Goal: Information Seeking & Learning: Find specific fact

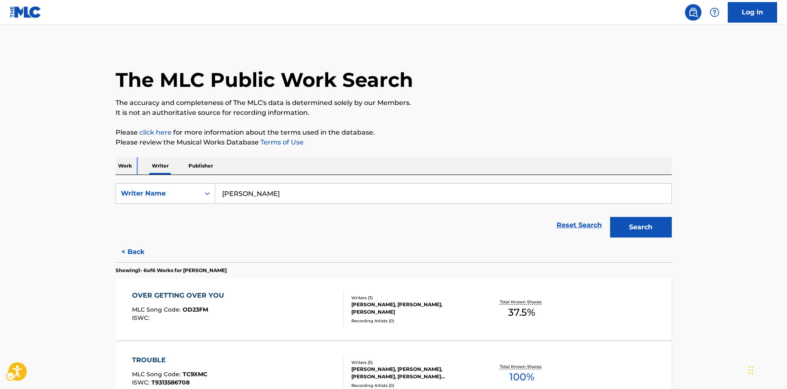
click at [125, 169] on p "Work" at bounding box center [125, 165] width 19 height 17
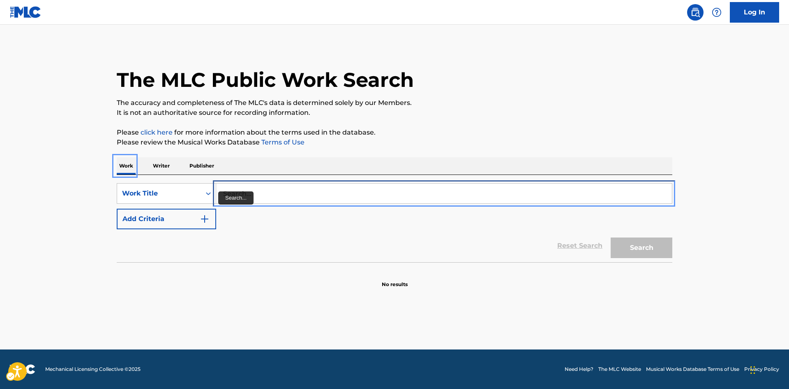
click at [237, 197] on input "Search..." at bounding box center [444, 193] width 456 height 20
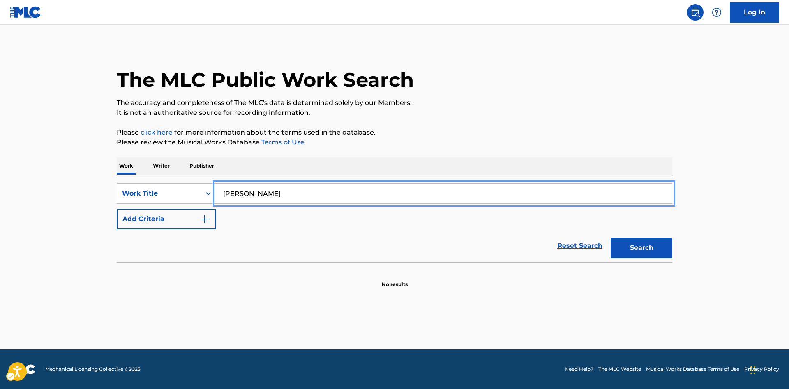
type input "[PERSON_NAME]"
click at [263, 198] on input "Search..." at bounding box center [444, 193] width 456 height 20
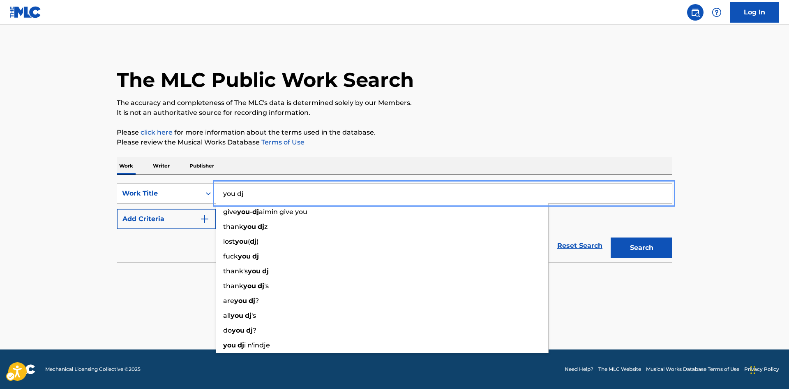
type input "you dj"
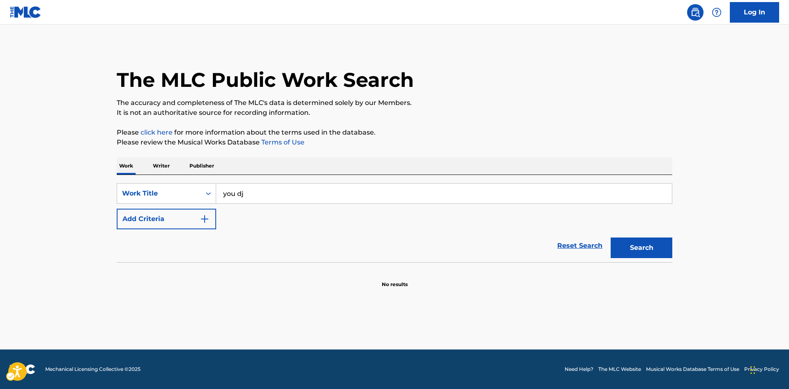
click at [197, 238] on div "Reset Search Search" at bounding box center [395, 245] width 556 height 33
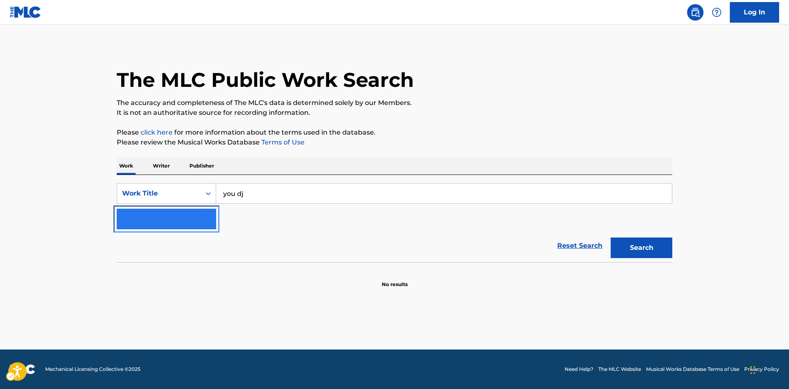
click at [182, 210] on button "Add Criteria" at bounding box center [167, 218] width 100 height 21
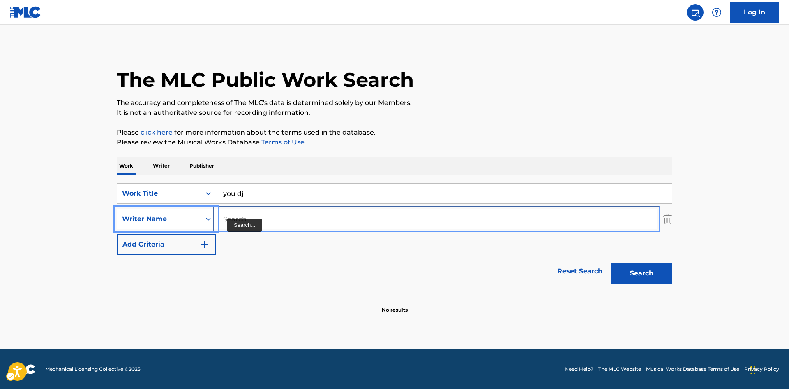
click at [264, 216] on input "Search..." at bounding box center [436, 219] width 441 height 20
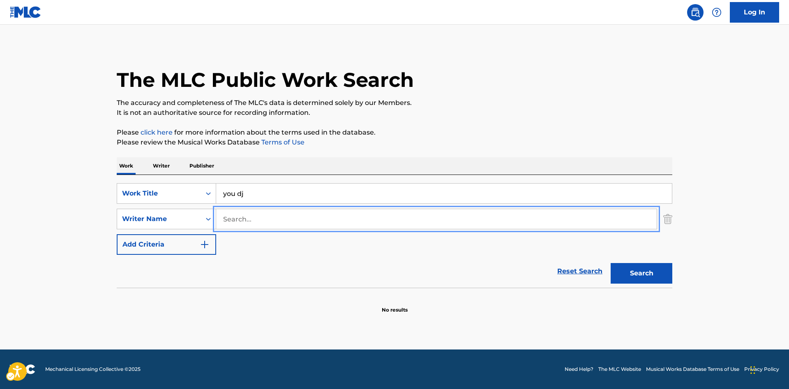
paste input "[PERSON_NAME]"
type input "[PERSON_NAME]"
click at [611, 263] on button "Search" at bounding box center [642, 273] width 62 height 21
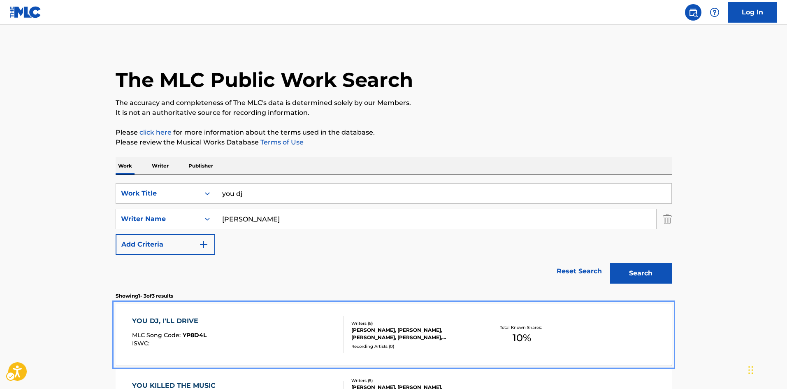
click at [456, 332] on div "[PERSON_NAME], [PERSON_NAME], [PERSON_NAME], [PERSON_NAME], [PERSON_NAME], [PER…" at bounding box center [413, 333] width 124 height 15
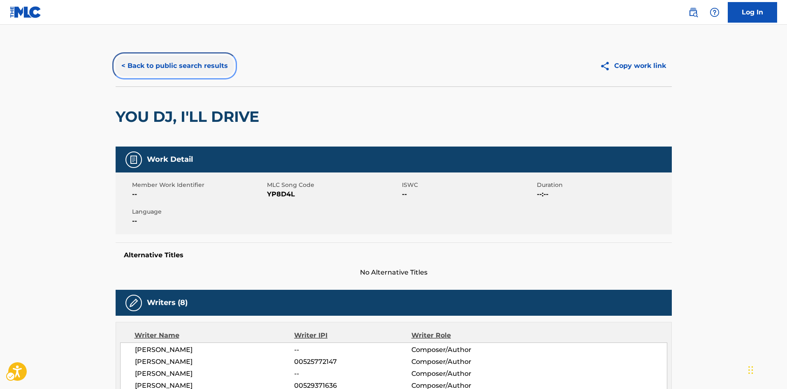
click at [185, 72] on button "< Back to public search results" at bounding box center [175, 66] width 118 height 21
